Goal: Task Accomplishment & Management: Use online tool/utility

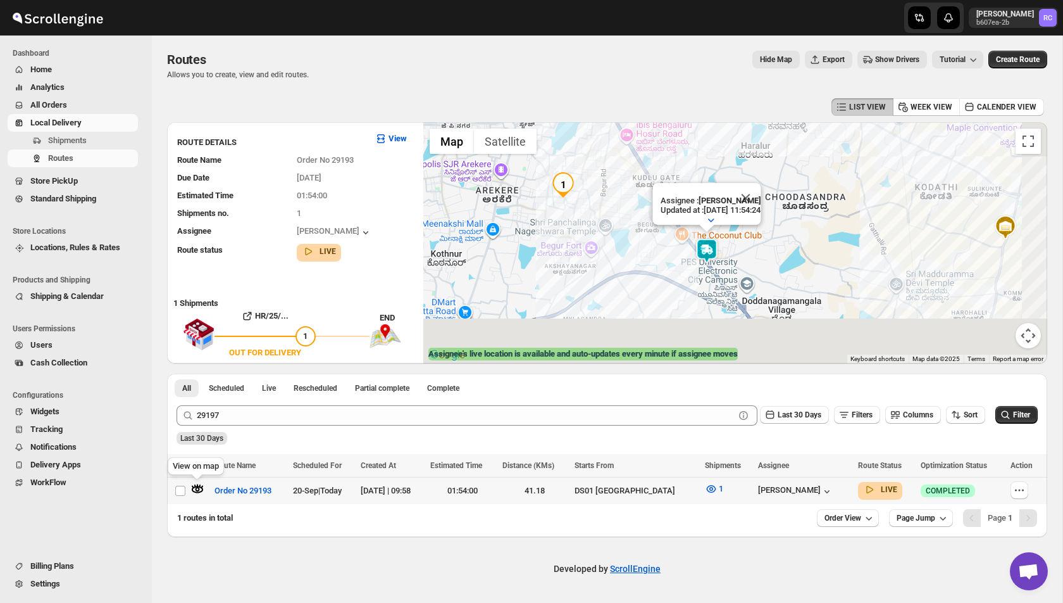
click at [197, 491] on icon "button" at bounding box center [198, 489] width 4 height 4
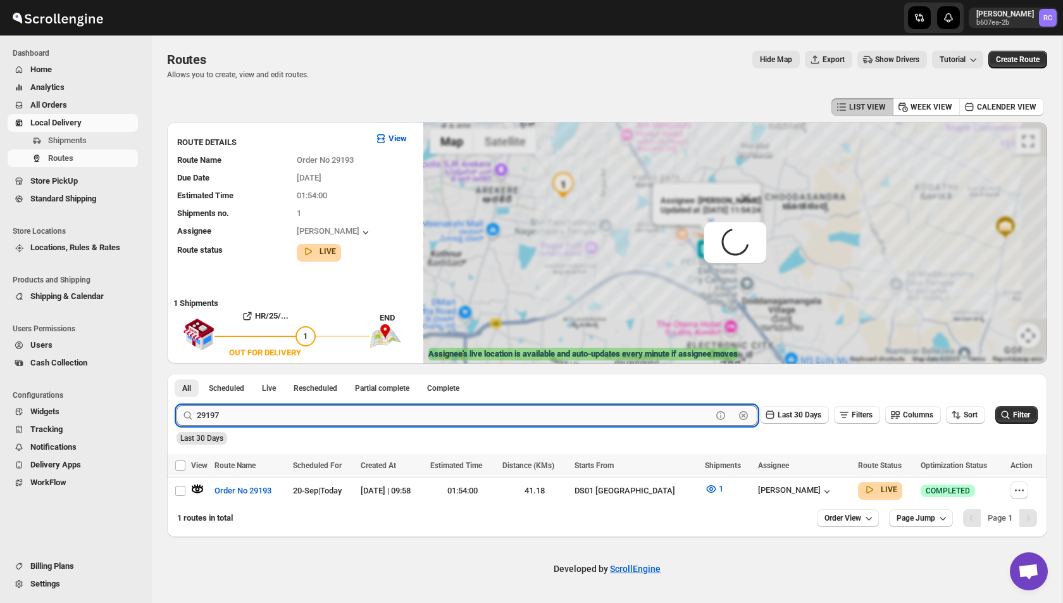
click at [284, 423] on input "29197" at bounding box center [454, 415] width 515 height 20
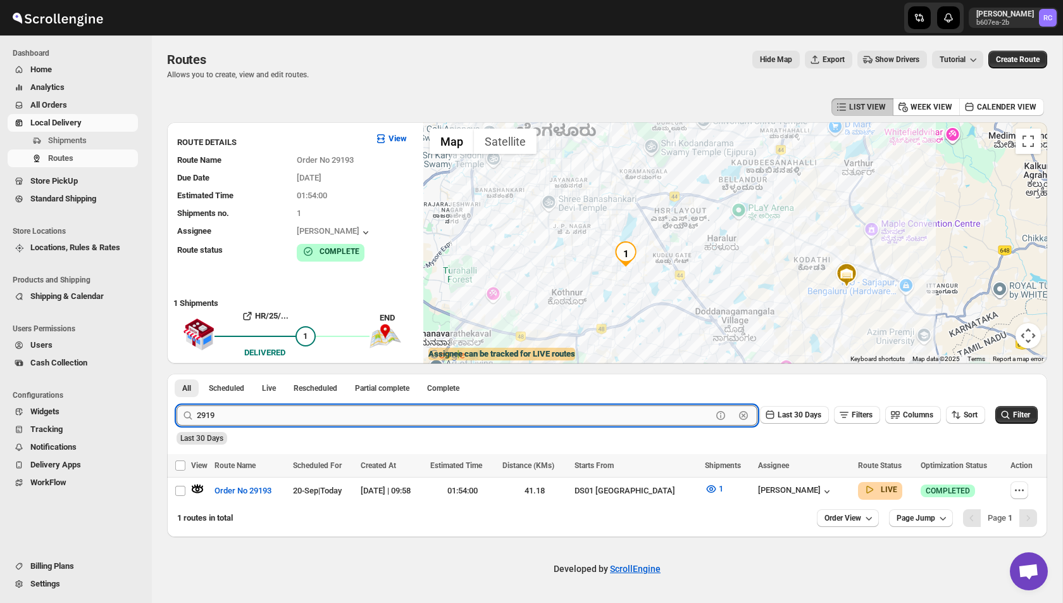
type input "29197"
click at [177, 373] on button "Submit" at bounding box center [195, 379] width 36 height 13
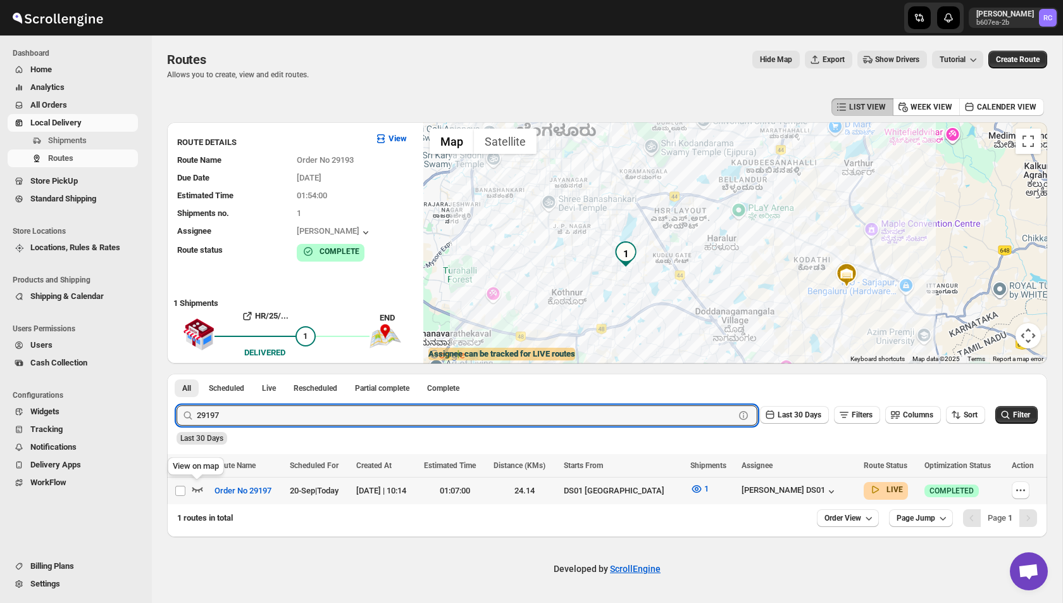
click at [193, 491] on icon "button" at bounding box center [197, 488] width 13 height 13
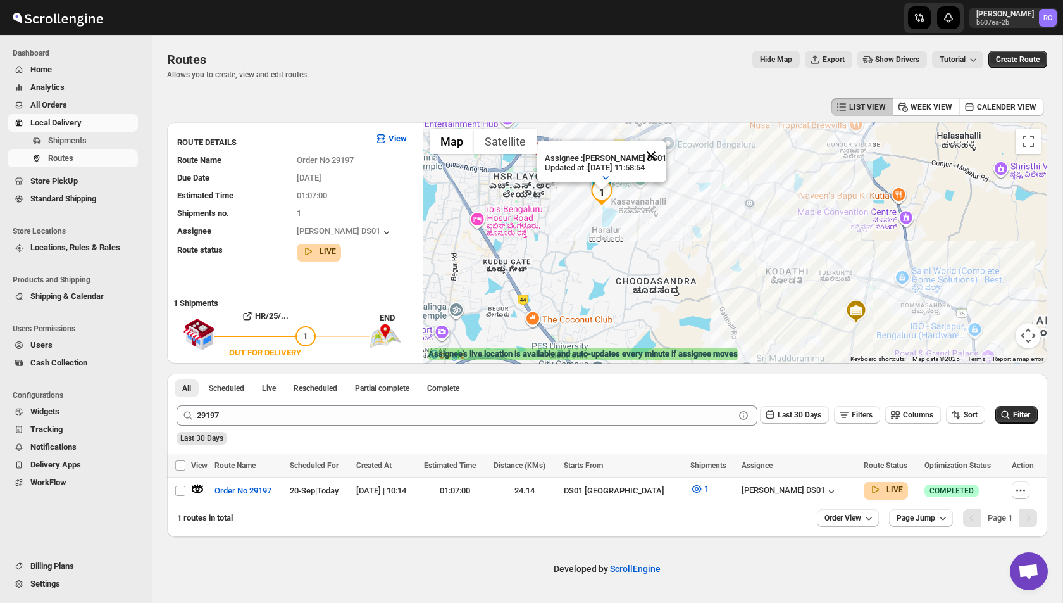
click at [656, 161] on button "Close" at bounding box center [651, 156] width 30 height 30
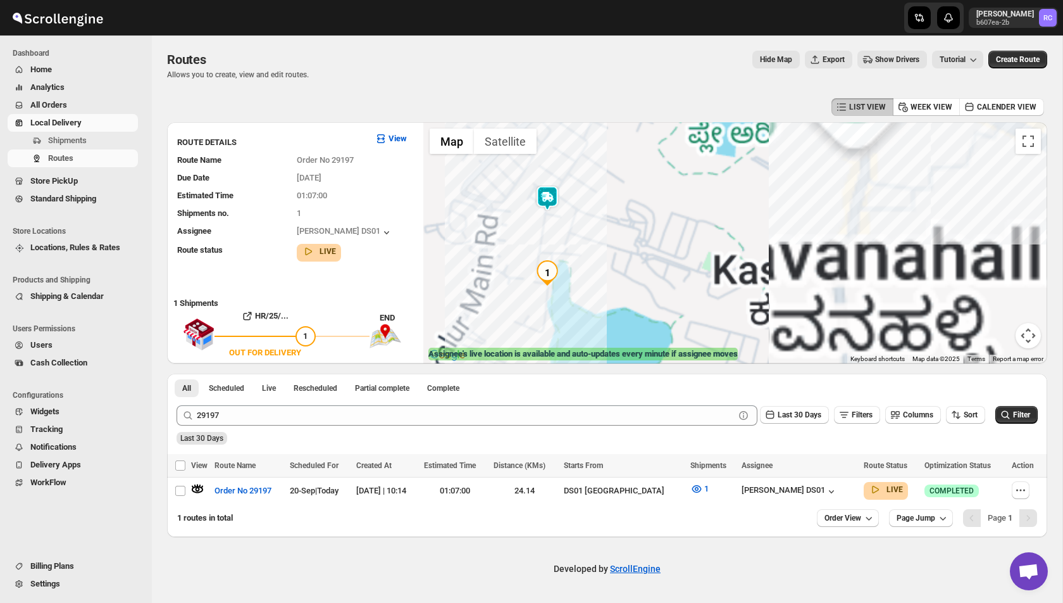
drag, startPoint x: 565, startPoint y: 169, endPoint x: 565, endPoint y: 219, distance: 50.0
click at [565, 220] on div at bounding box center [735, 242] width 624 height 241
click at [547, 201] on img at bounding box center [547, 199] width 25 height 25
click at [547, 208] on img at bounding box center [546, 211] width 25 height 25
